Goal: Information Seeking & Learning: Learn about a topic

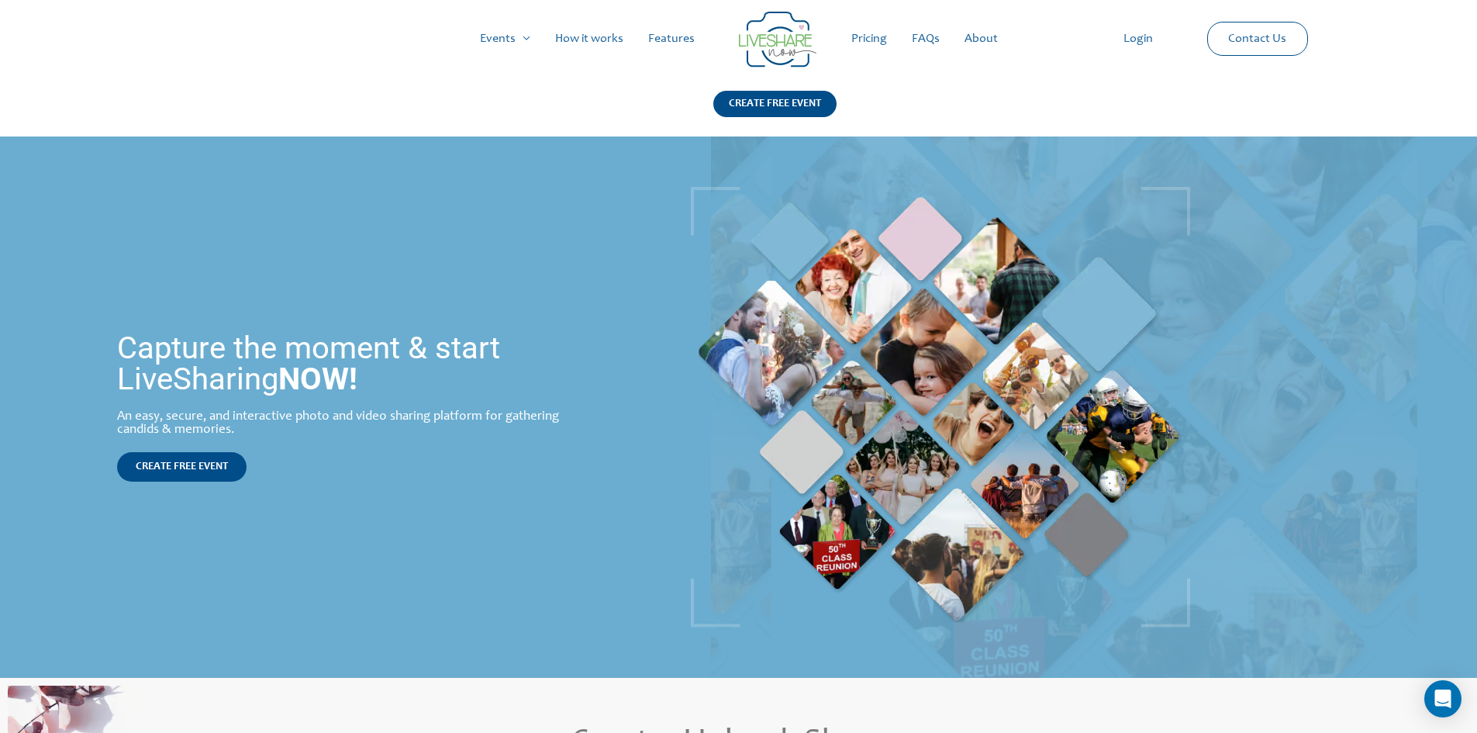
click at [583, 29] on link "How it works" at bounding box center [589, 39] width 93 height 50
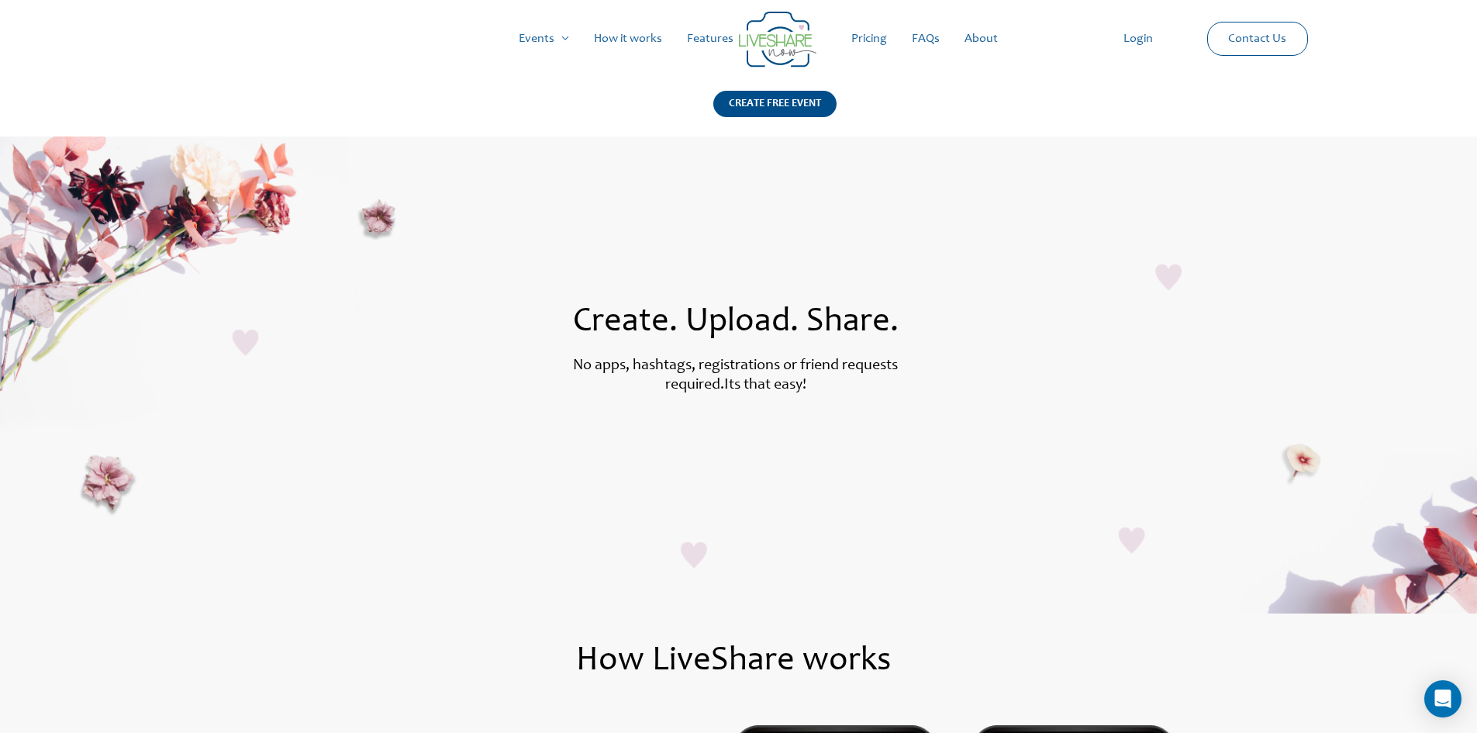
click at [883, 42] on link "Pricing" at bounding box center [869, 39] width 60 height 50
